Goal: Find specific page/section: Find specific page/section

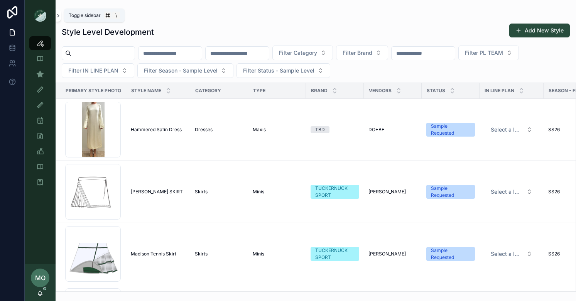
click at [60, 13] on icon "scrollable content" at bounding box center [58, 16] width 5 height 6
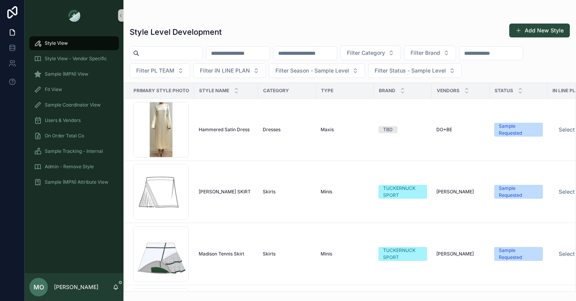
click at [39, 287] on span "MO" at bounding box center [39, 286] width 10 height 9
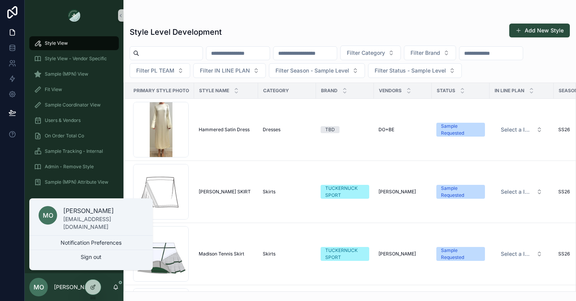
click at [100, 197] on div "Style View Style View - Vendor Specific Sample (MPN) View Fit View Sample Coord…" at bounding box center [74, 115] width 99 height 168
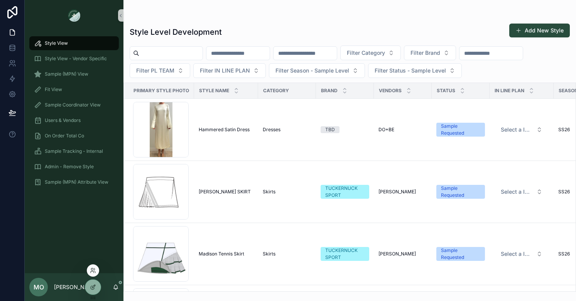
click at [94, 264] on div at bounding box center [93, 271] width 12 height 15
click at [93, 268] on icon at bounding box center [93, 270] width 6 height 6
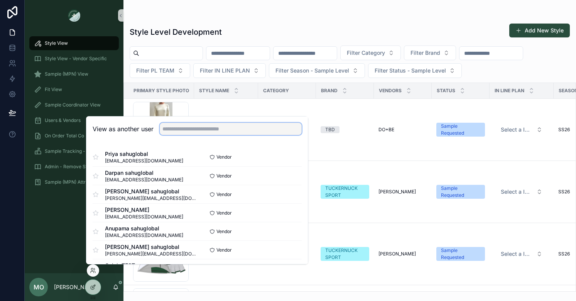
click at [197, 129] on input "text" at bounding box center [231, 129] width 142 height 12
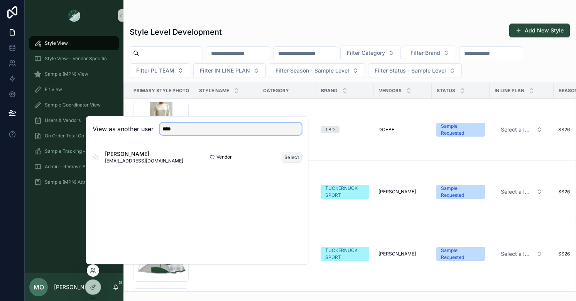
type input "****"
click at [292, 158] on button "Select" at bounding box center [291, 157] width 20 height 11
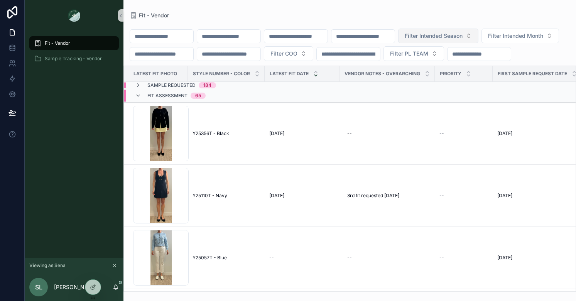
click at [462, 36] on span "Filter Intended Season" at bounding box center [433, 36] width 58 height 8
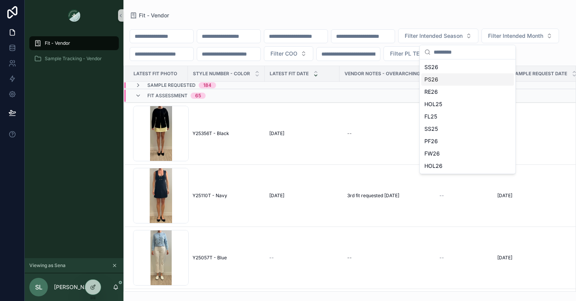
click at [435, 79] on div "PS26" at bounding box center [467, 79] width 93 height 12
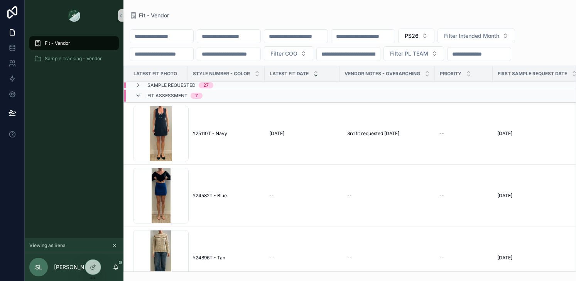
click at [138, 98] on icon "scrollable content" at bounding box center [138, 96] width 6 height 6
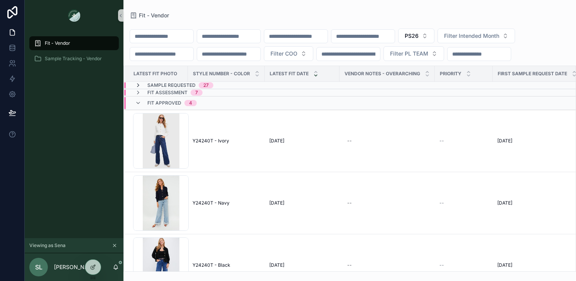
click at [138, 85] on icon "scrollable content" at bounding box center [138, 85] width 6 height 6
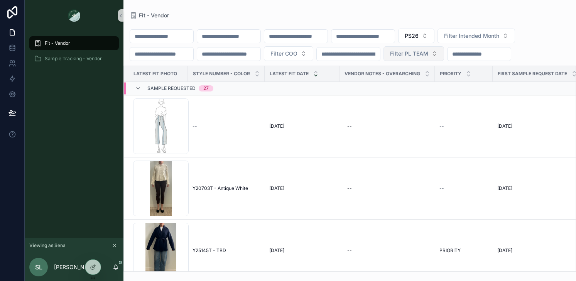
click at [428, 52] on span "Filter PL TEAM" at bounding box center [409, 54] width 38 height 8
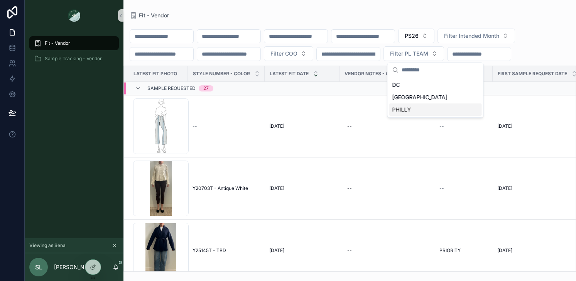
click at [403, 111] on div "PHILLY" at bounding box center [435, 109] width 93 height 12
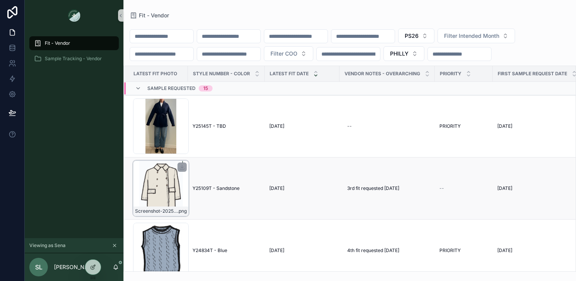
click at [163, 187] on div "Screenshot-2025-08-22-at-10.36.28-AM .png" at bounding box center [161, 188] width 56 height 56
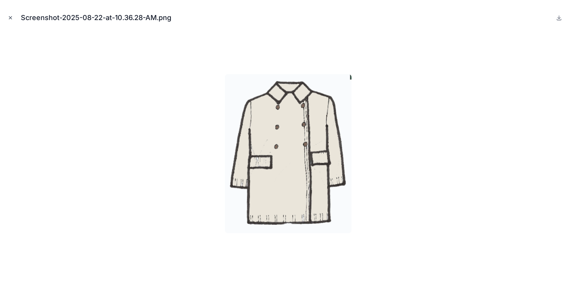
click at [12, 14] on button "Close modal" at bounding box center [10, 17] width 8 height 8
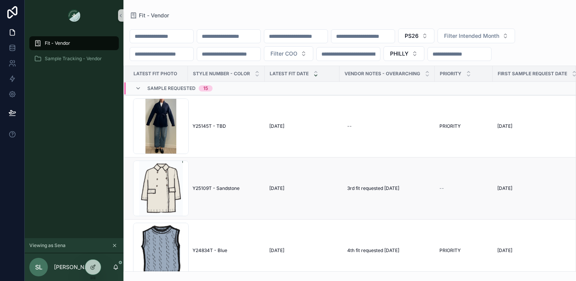
click at [218, 187] on span "Y25109T - Sandstone" at bounding box center [215, 188] width 47 height 6
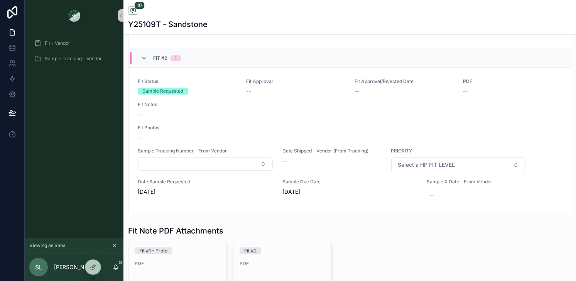
scroll to position [634, 0]
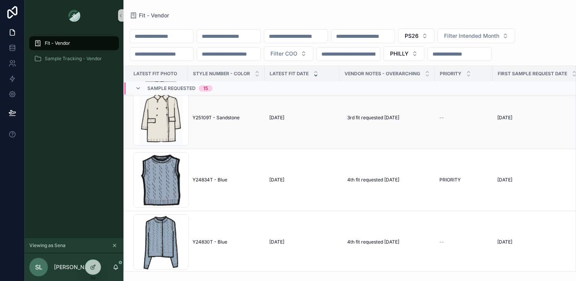
scroll to position [75, 0]
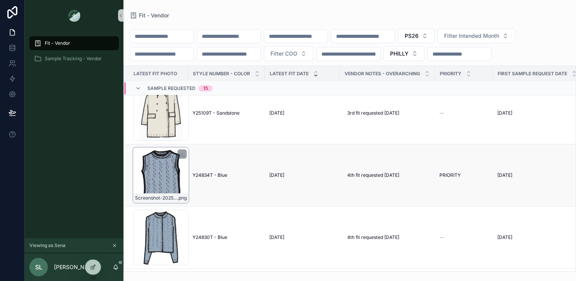
click at [178, 184] on div "Screenshot-2025-08-26-at-12.31.34-PM .png" at bounding box center [161, 175] width 56 height 56
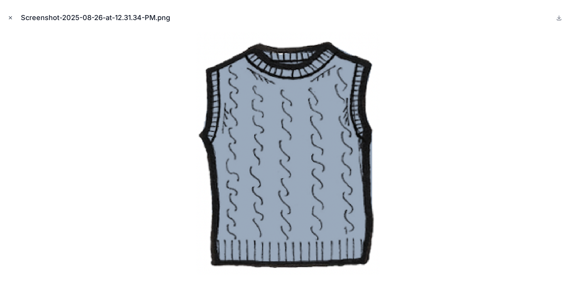
click at [10, 16] on icon "Close modal" at bounding box center [10, 17] width 5 height 5
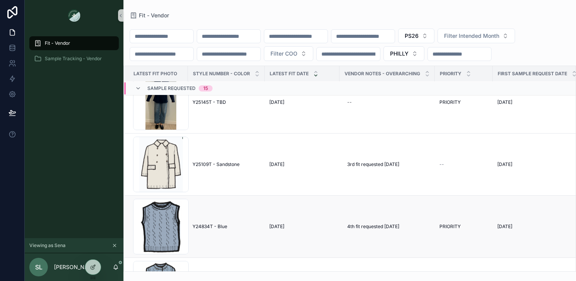
scroll to position [25, 0]
click at [222, 225] on span "Y24834T - Blue" at bounding box center [209, 225] width 35 height 6
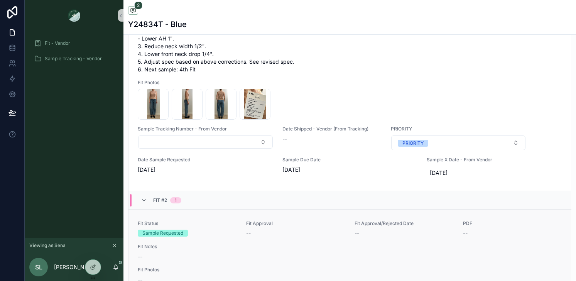
scroll to position [456, 0]
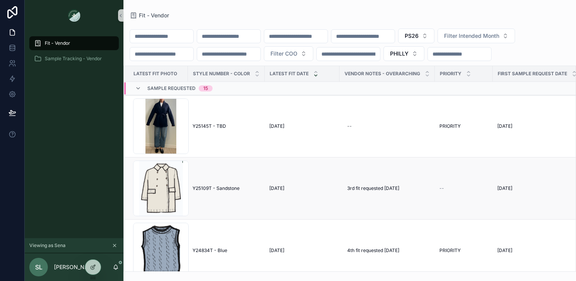
click at [225, 187] on span "Y25109T - Sandstone" at bounding box center [215, 188] width 47 height 6
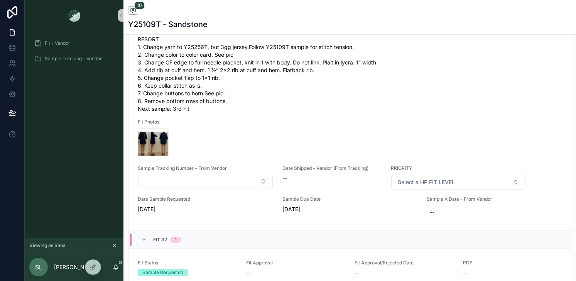
scroll to position [452, 0]
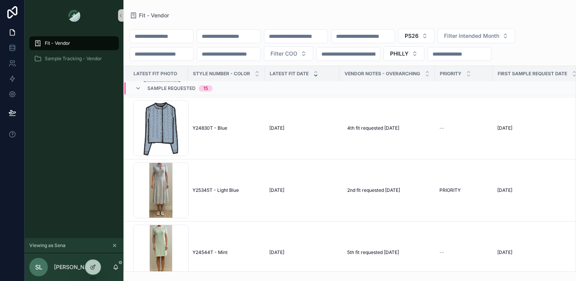
scroll to position [190, 0]
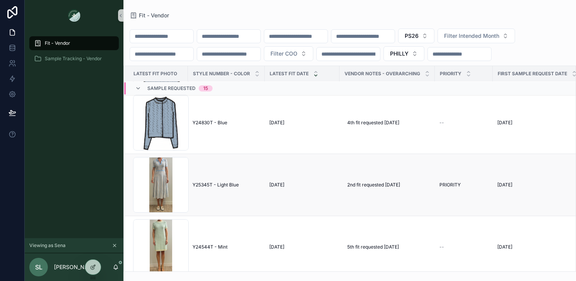
click at [212, 184] on span "Y25345T - Light Blue" at bounding box center [215, 185] width 46 height 6
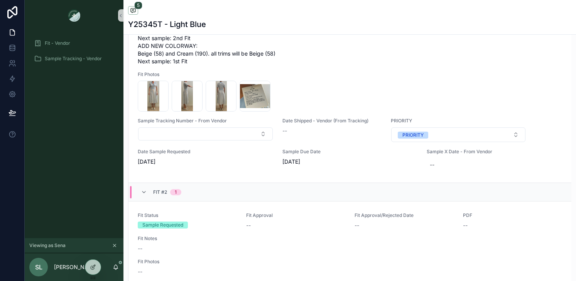
scroll to position [334, 0]
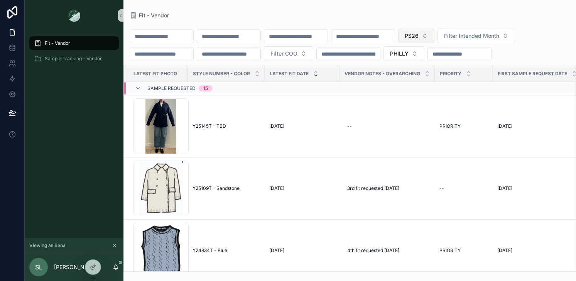
click at [434, 35] on button "PS26" at bounding box center [416, 36] width 36 height 15
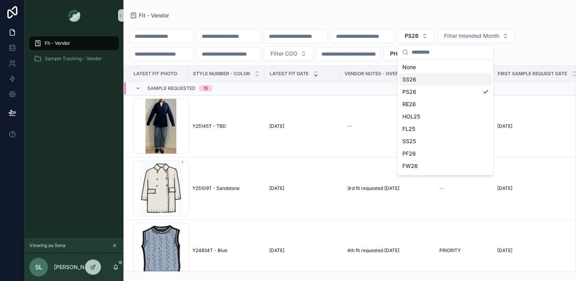
click at [414, 79] on div "SS26" at bounding box center [445, 79] width 93 height 12
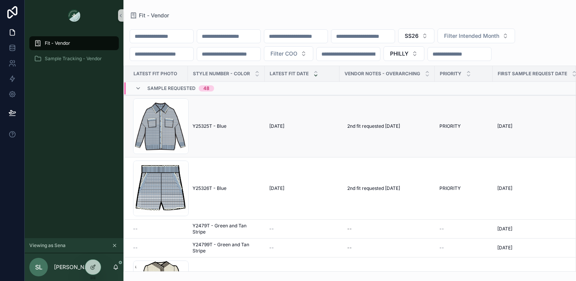
click at [216, 125] on span "Y25325T - Blue" at bounding box center [209, 126] width 34 height 6
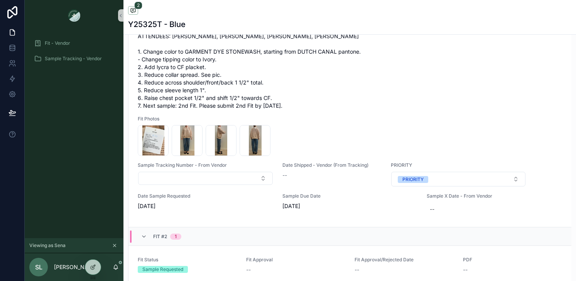
scroll to position [423, 0]
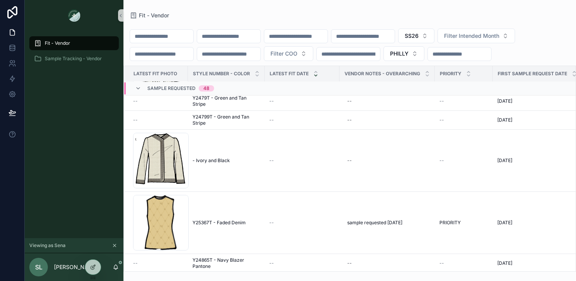
scroll to position [131, 0]
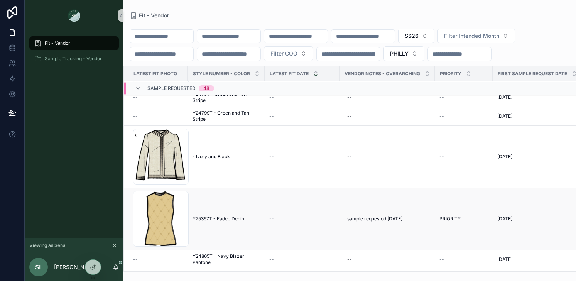
click at [229, 219] on span "Y25367T - Faded Denim" at bounding box center [218, 219] width 53 height 6
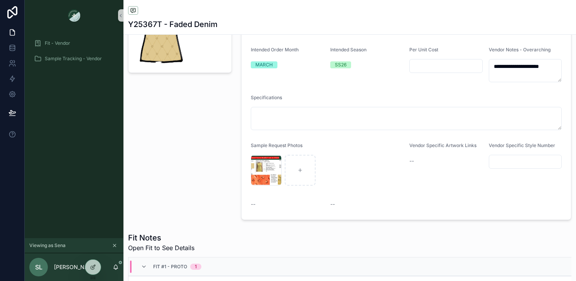
scroll to position [109, 0]
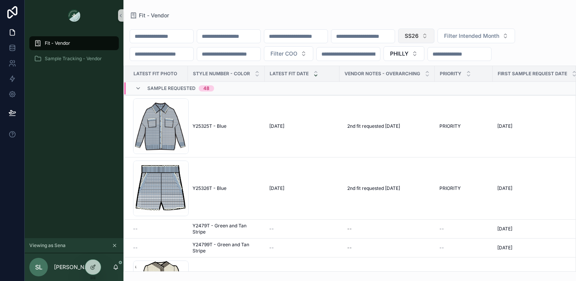
click at [434, 37] on button "SS26" at bounding box center [416, 36] width 36 height 15
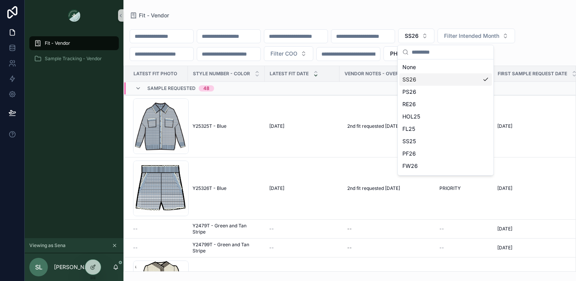
click at [409, 81] on div "SS26" at bounding box center [445, 79] width 93 height 12
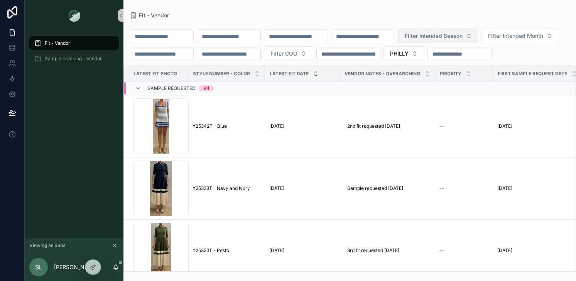
click at [462, 34] on span "Filter Intended Season" at bounding box center [433, 36] width 58 height 8
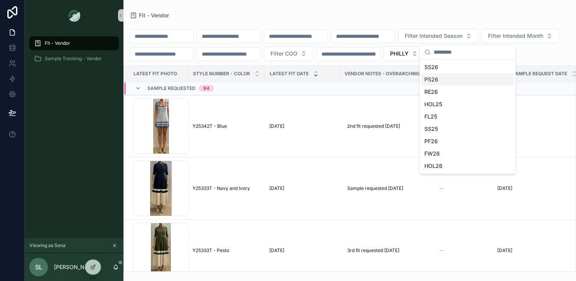
click at [433, 68] on div "SS26" at bounding box center [467, 67] width 93 height 12
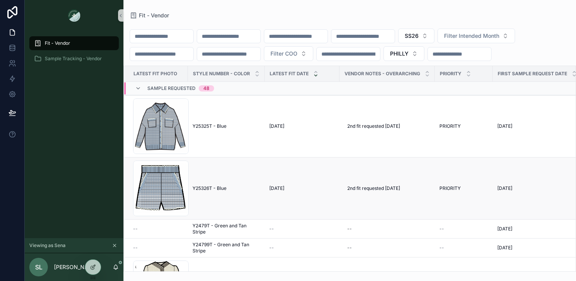
click at [214, 188] on span "Y25326T - Blue" at bounding box center [209, 188] width 34 height 6
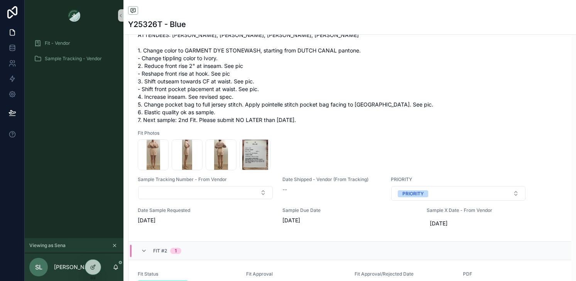
scroll to position [438, 0]
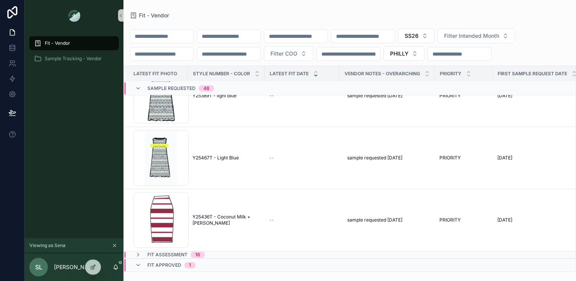
scroll to position [2782, 0]
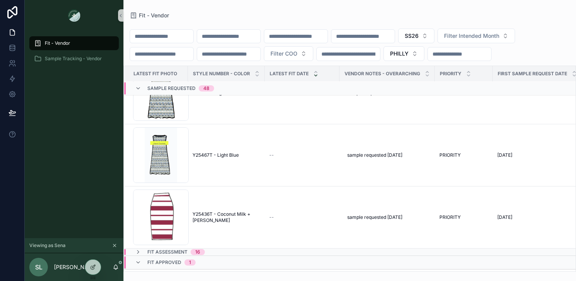
click at [244, 37] on input "scrollable content" at bounding box center [228, 36] width 63 height 11
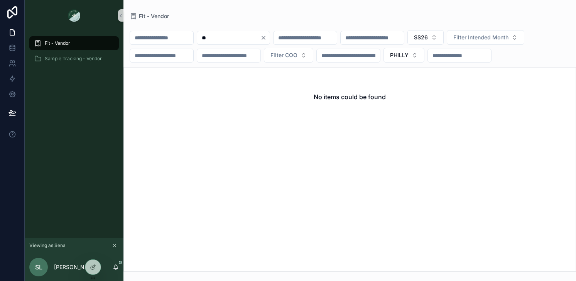
type input "*"
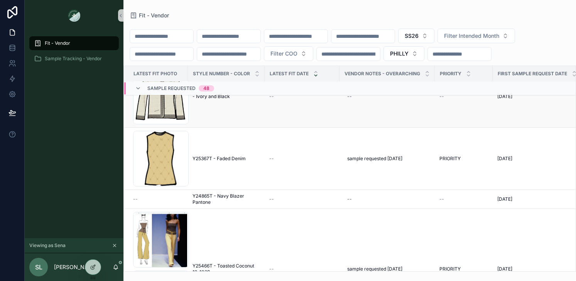
scroll to position [192, 0]
click at [230, 36] on input "scrollable content" at bounding box center [228, 36] width 63 height 11
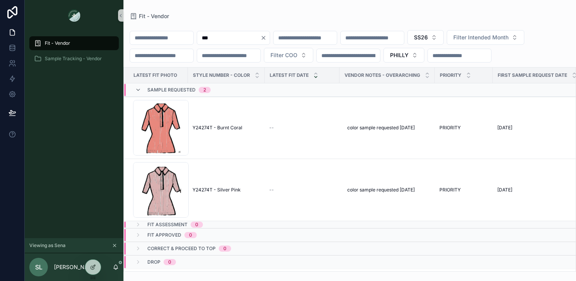
click at [226, 37] on input "***" at bounding box center [228, 37] width 63 height 11
type input "*"
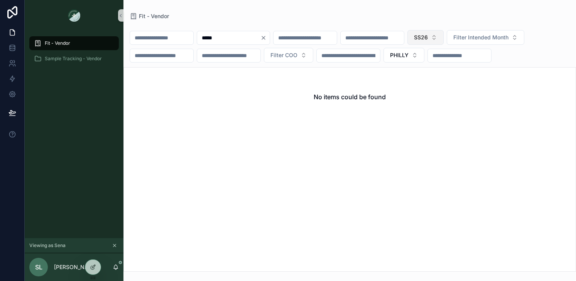
type input "*****"
click at [443, 35] on button "SS26" at bounding box center [425, 37] width 36 height 15
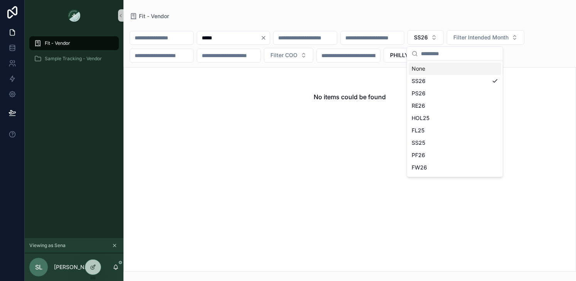
click at [425, 67] on div "None" at bounding box center [454, 68] width 93 height 12
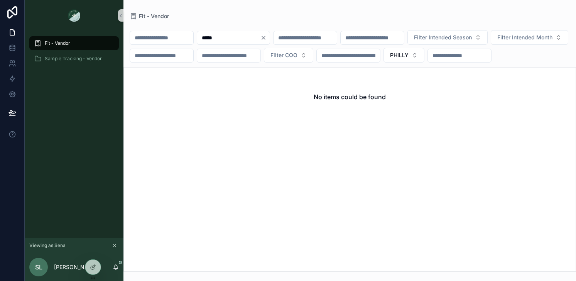
drag, startPoint x: 224, startPoint y: 37, endPoint x: 190, endPoint y: 38, distance: 34.3
click at [190, 38] on div "***** Filter Intended Season Filter Intended Month Filter COO PHILLY" at bounding box center [349, 46] width 452 height 32
click at [162, 40] on input "scrollable content" at bounding box center [161, 37] width 63 height 11
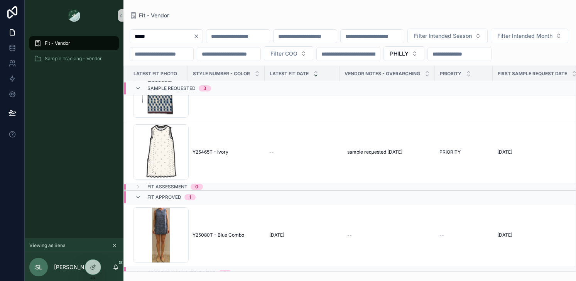
scroll to position [115, 0]
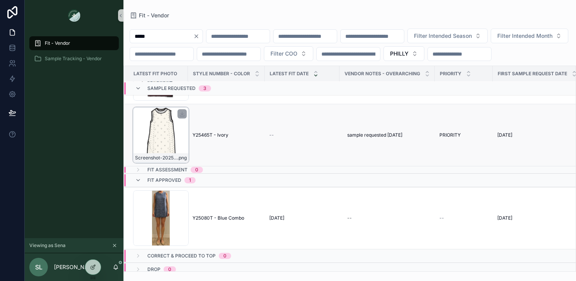
type input "*****"
click at [157, 157] on div "Screenshot-2025-07-29-at-12.12.18-PM .png" at bounding box center [161, 135] width 56 height 56
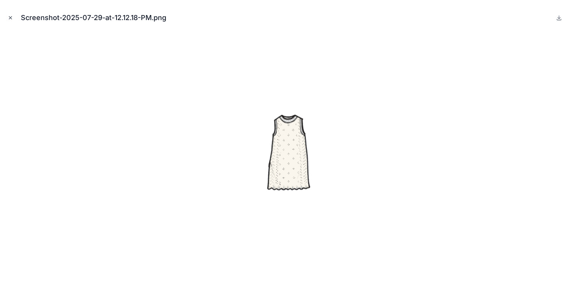
click at [12, 17] on icon "Close modal" at bounding box center [10, 17] width 5 height 5
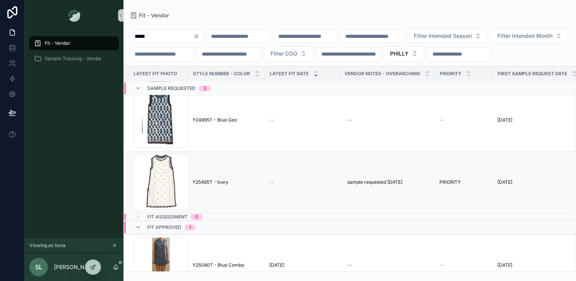
scroll to position [70, 0]
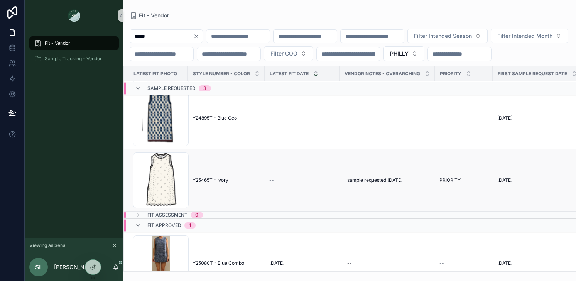
click at [214, 183] on span "Y25465T - Ivory" at bounding box center [210, 180] width 36 height 6
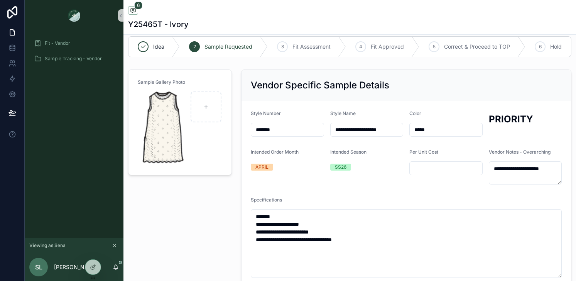
scroll to position [9, 0]
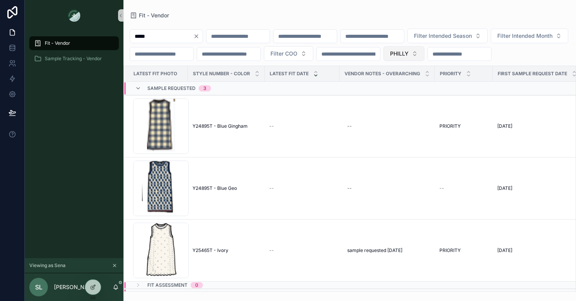
click at [424, 52] on button "PHILLY" at bounding box center [403, 53] width 41 height 15
click at [473, 86] on div "None" at bounding box center [506, 85] width 93 height 12
click at [490, 17] on div "Fit - Vendor" at bounding box center [350, 15] width 440 height 6
click at [199, 34] on icon "Clear" at bounding box center [196, 36] width 6 height 6
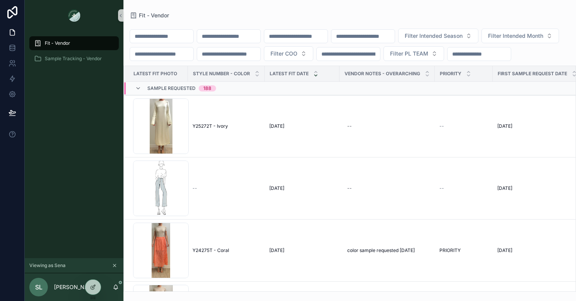
click at [40, 286] on span "SL" at bounding box center [38, 286] width 7 height 9
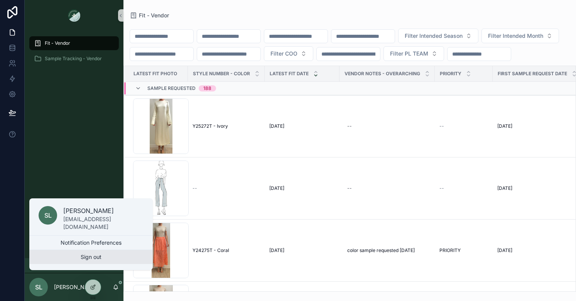
click at [89, 261] on button "Sign out" at bounding box center [90, 257] width 123 height 14
